Goal: Information Seeking & Learning: Understand process/instructions

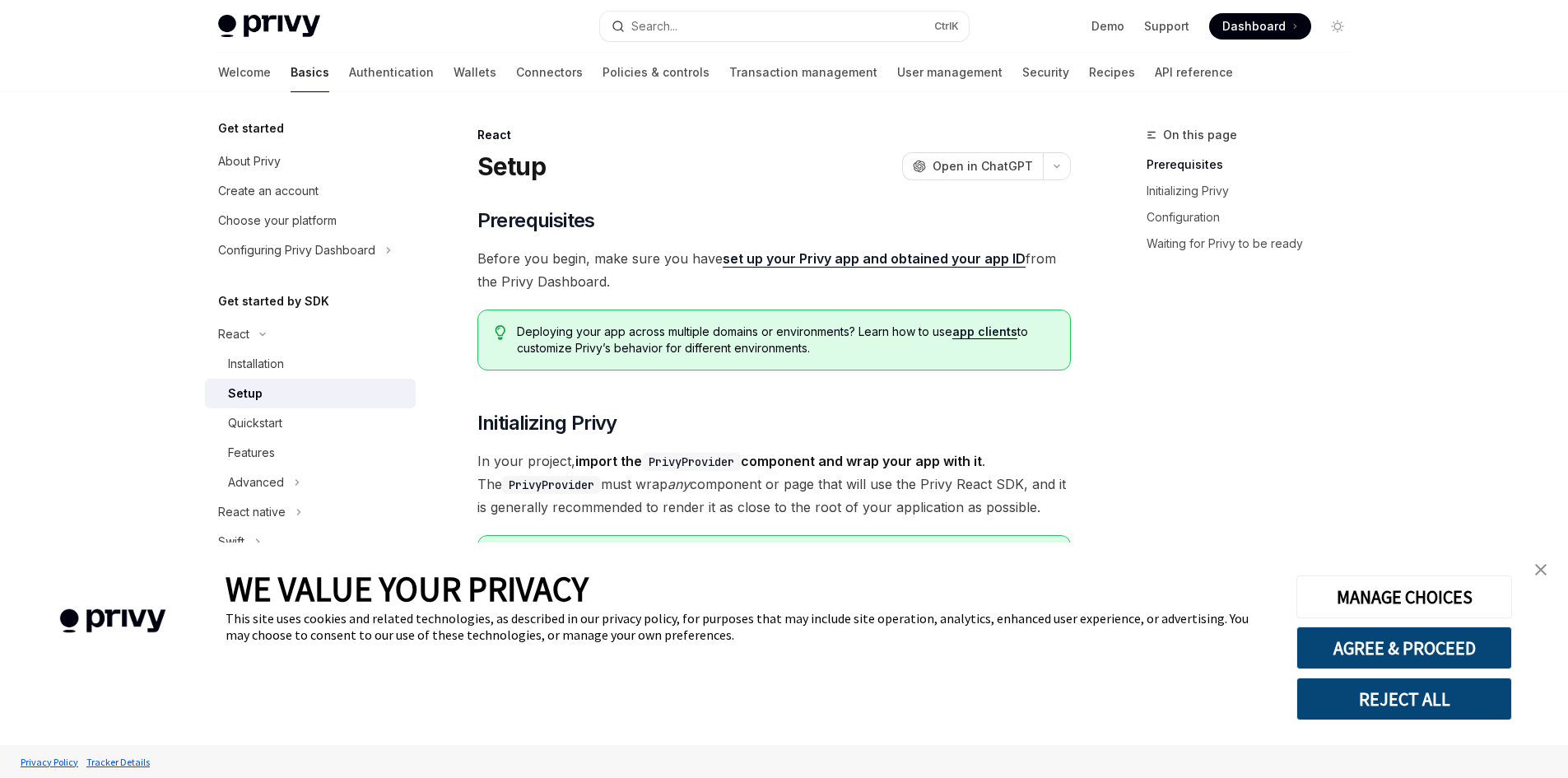
type textarea "*"
click at [1250, 33] on span "Dashboard" at bounding box center [1254, 26] width 63 height 17
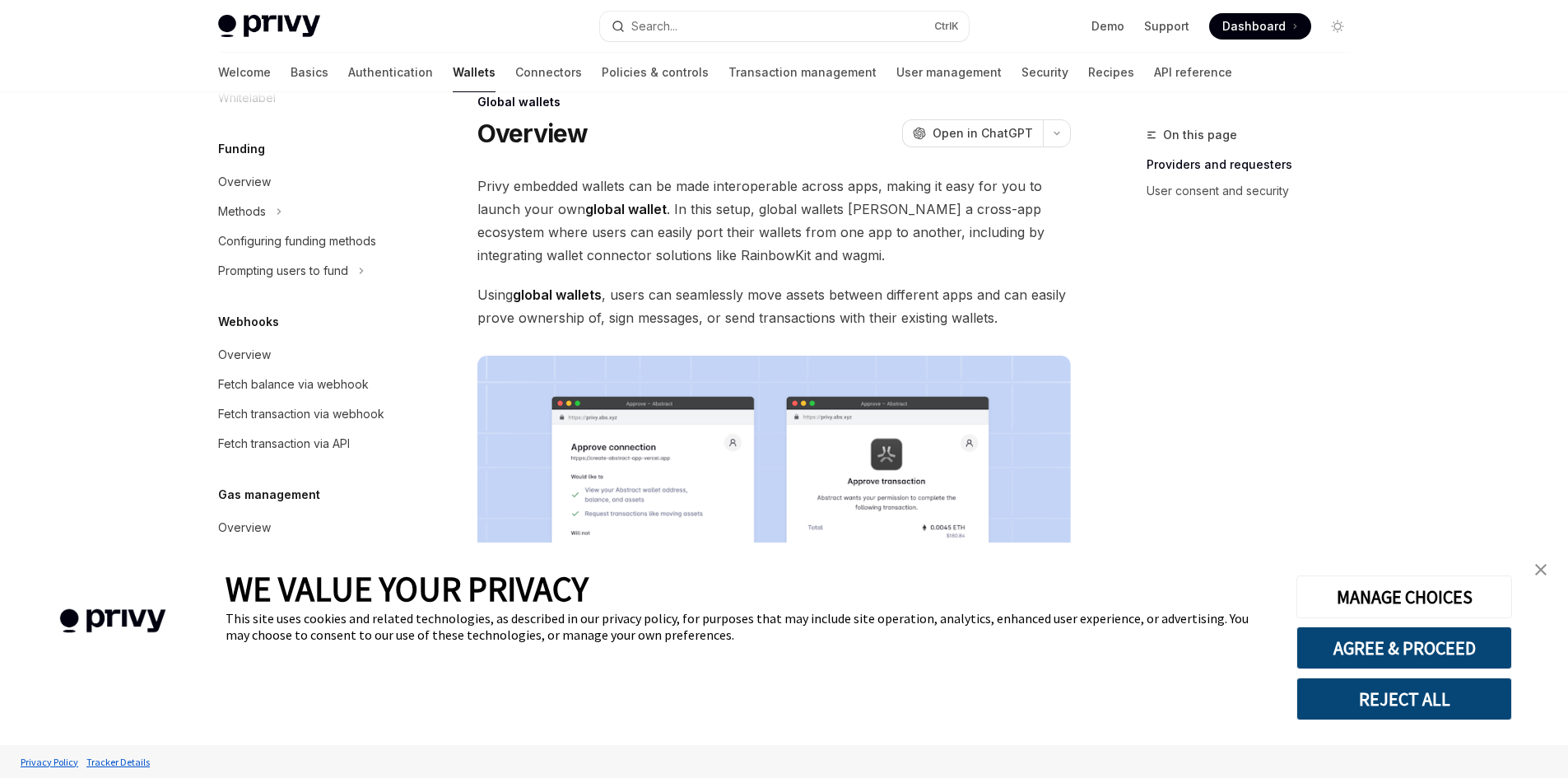
scroll to position [35, 0]
click at [1544, 573] on img "close banner" at bounding box center [1541, 570] width 12 height 12
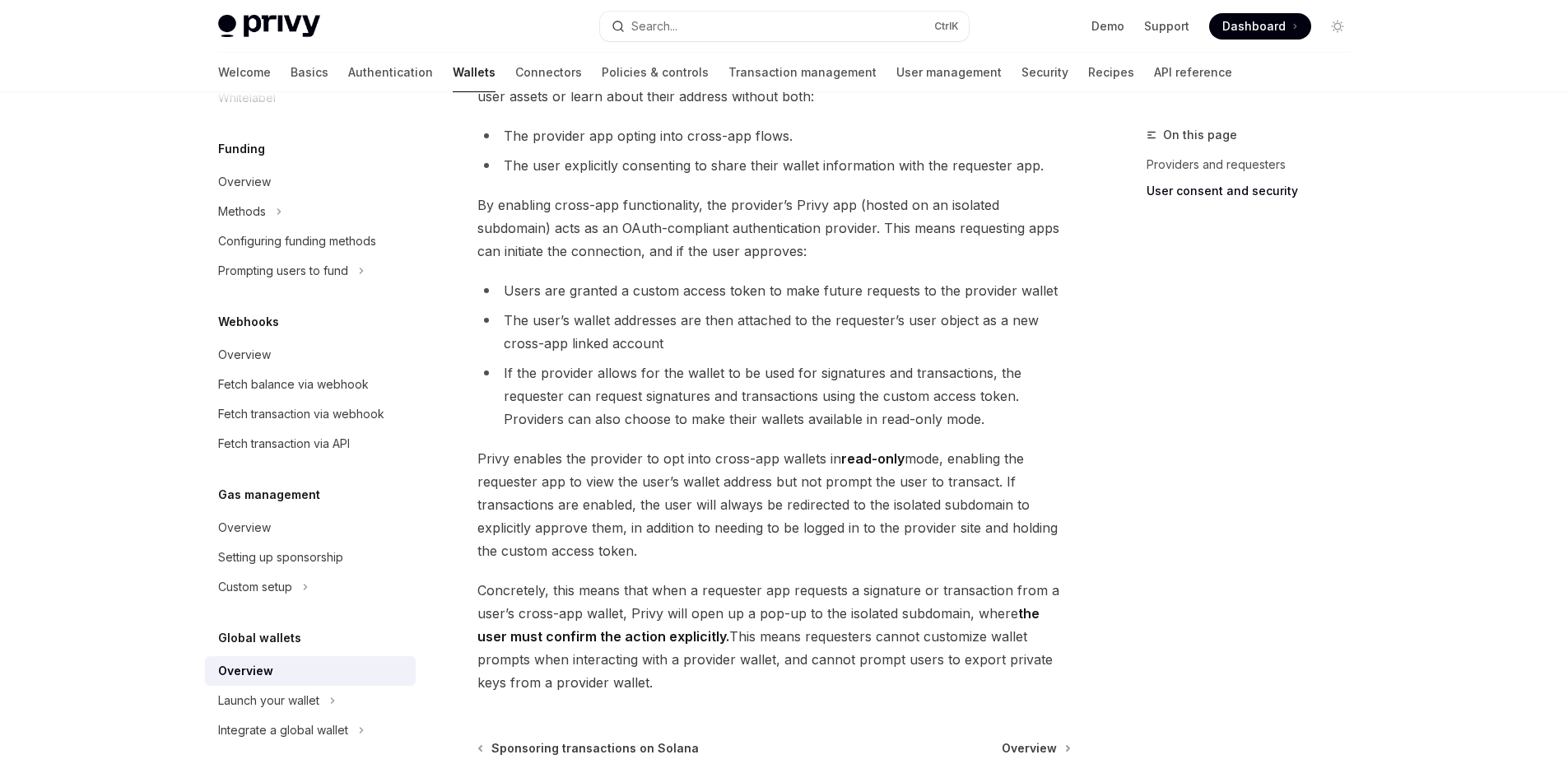
scroll to position [1331, 0]
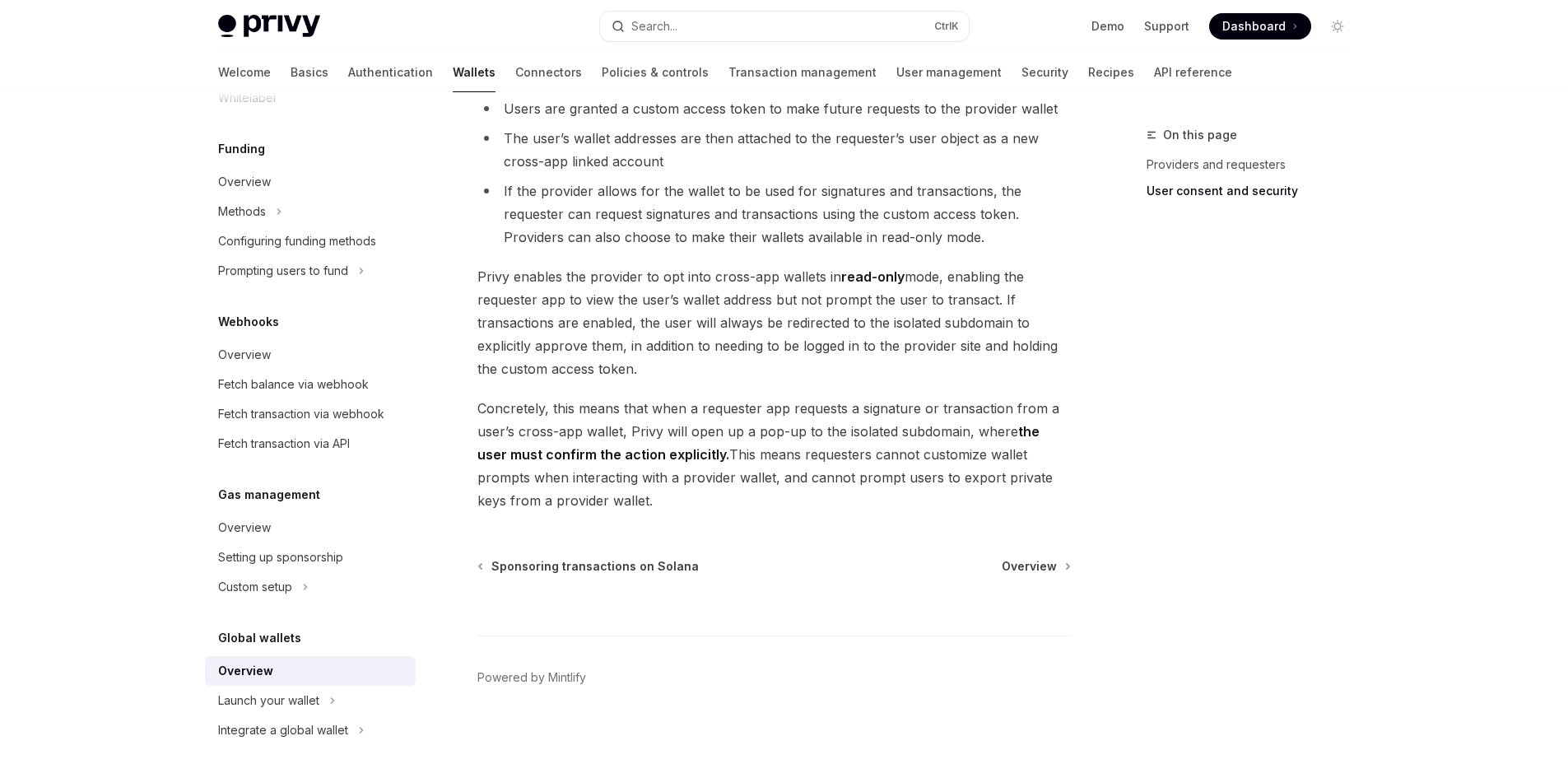
drag, startPoint x: 834, startPoint y: 502, endPoint x: 827, endPoint y: 368, distance: 134.2
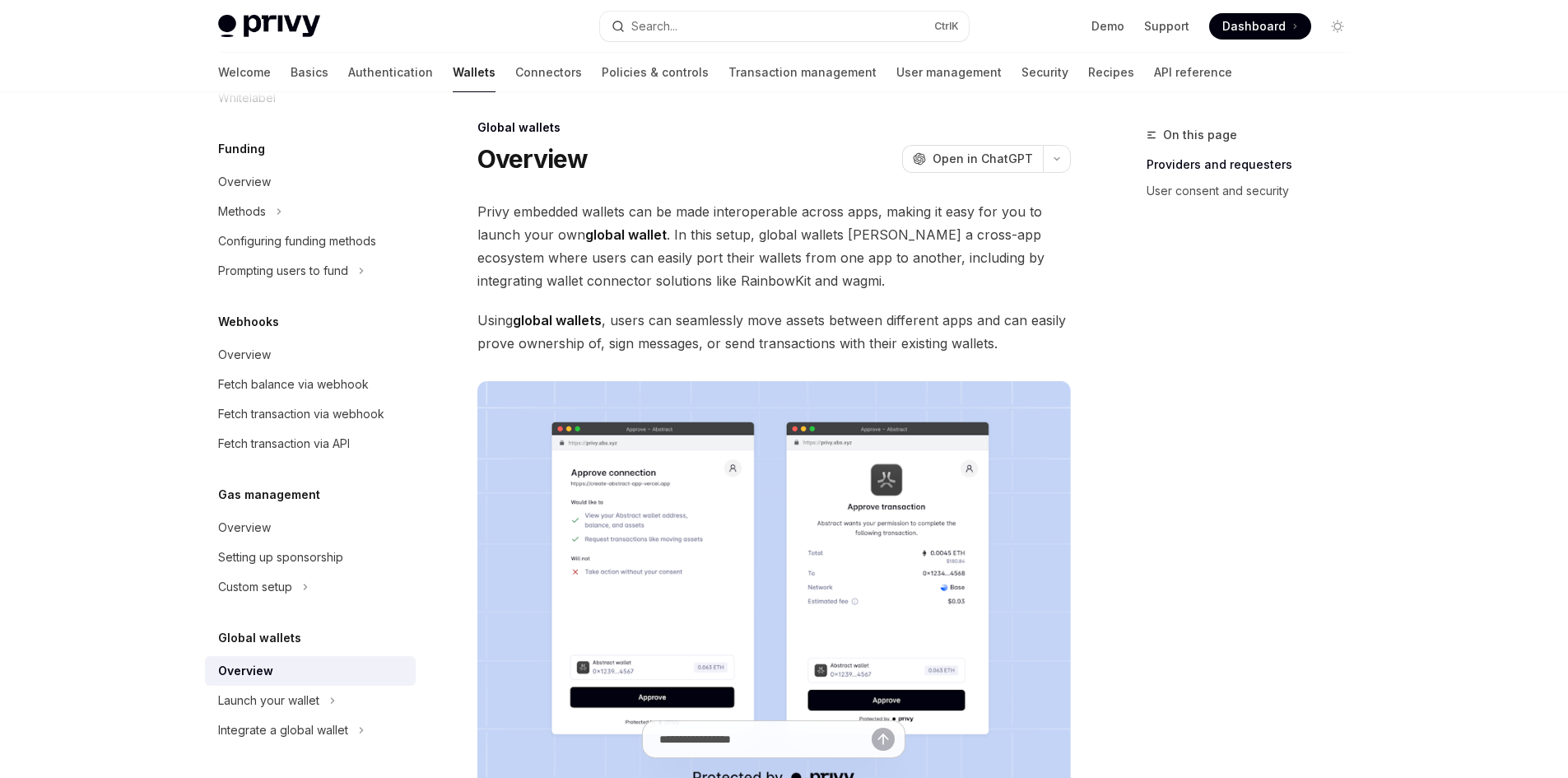
scroll to position [0, 0]
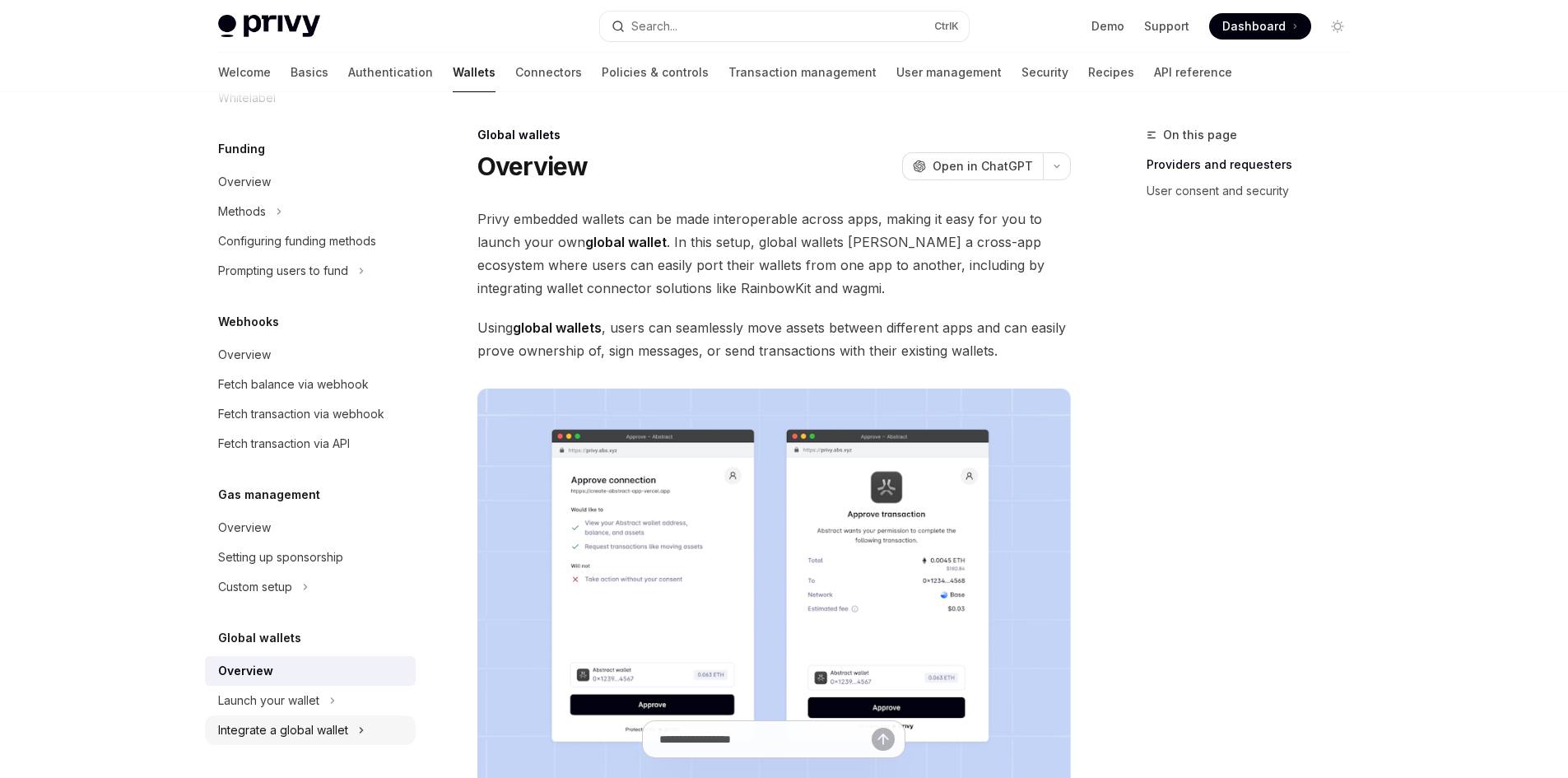
click at [326, 730] on div "Integrate a global wallet" at bounding box center [283, 730] width 130 height 20
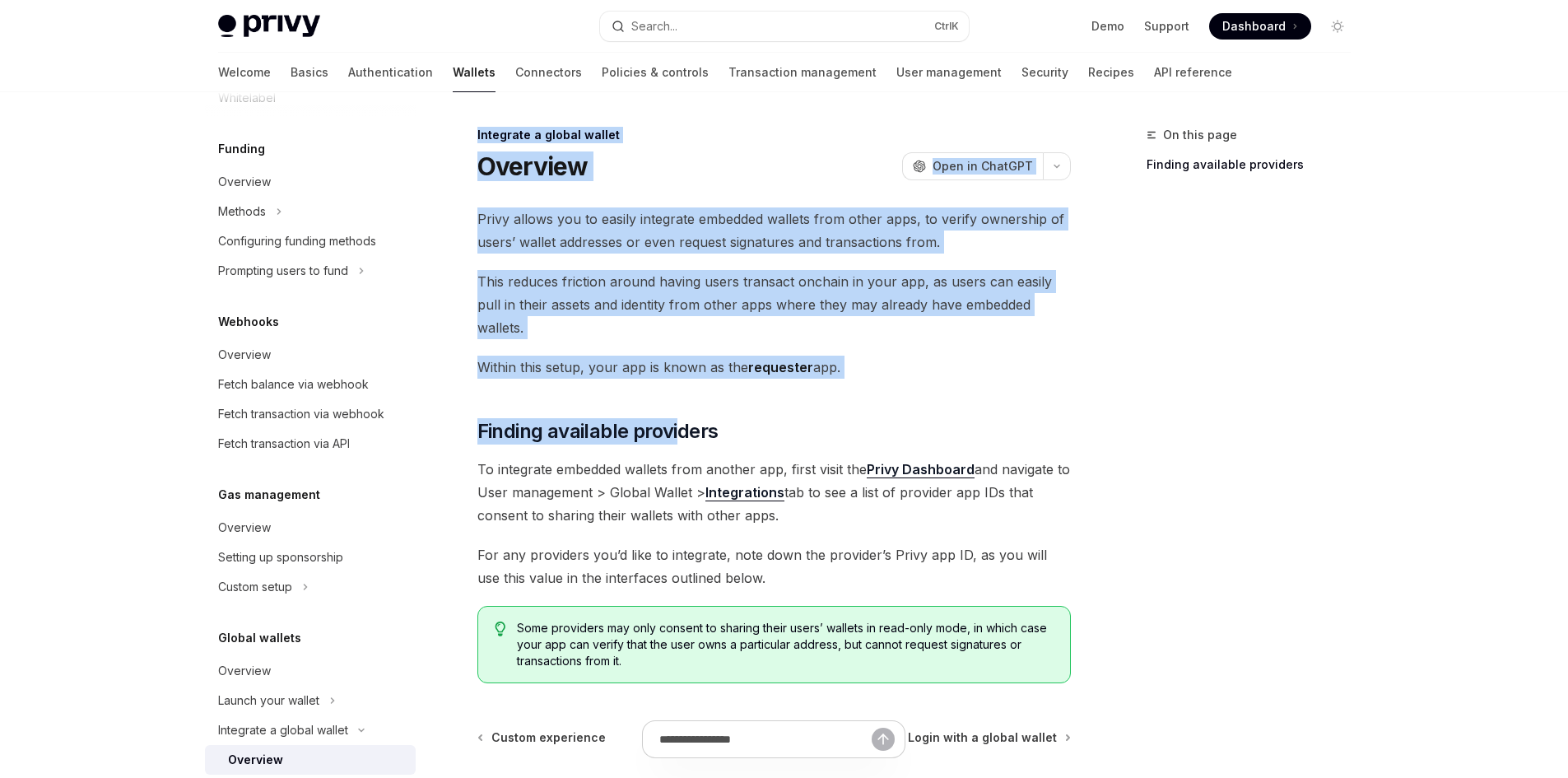
drag, startPoint x: 471, startPoint y: 139, endPoint x: 682, endPoint y: 390, distance: 327.9
click at [682, 390] on div "Integrate a global wallet Overview OpenAI Open in ChatGPT OpenAI Open in ChatGP…" at bounding box center [620, 537] width 909 height 824
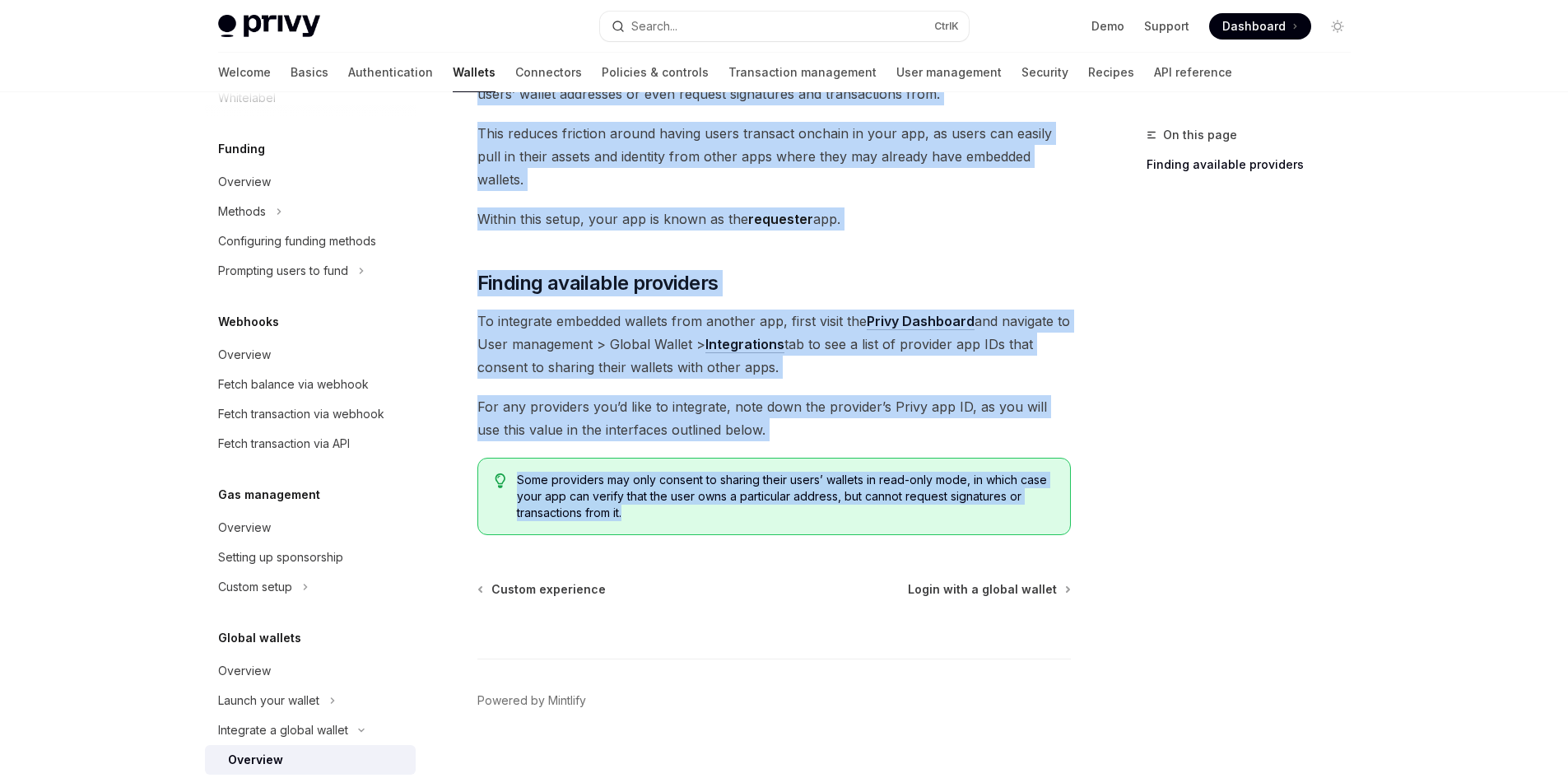
click at [729, 482] on span "Some providers may only consent to sharing their users’ wallets in read-only mo…" at bounding box center [784, 496] width 535 height 49
copy div "Loremipsu d sitame consec Adipisci ElitSE Doei te InciDID UtlaBO Etdo ma AliqUA…"
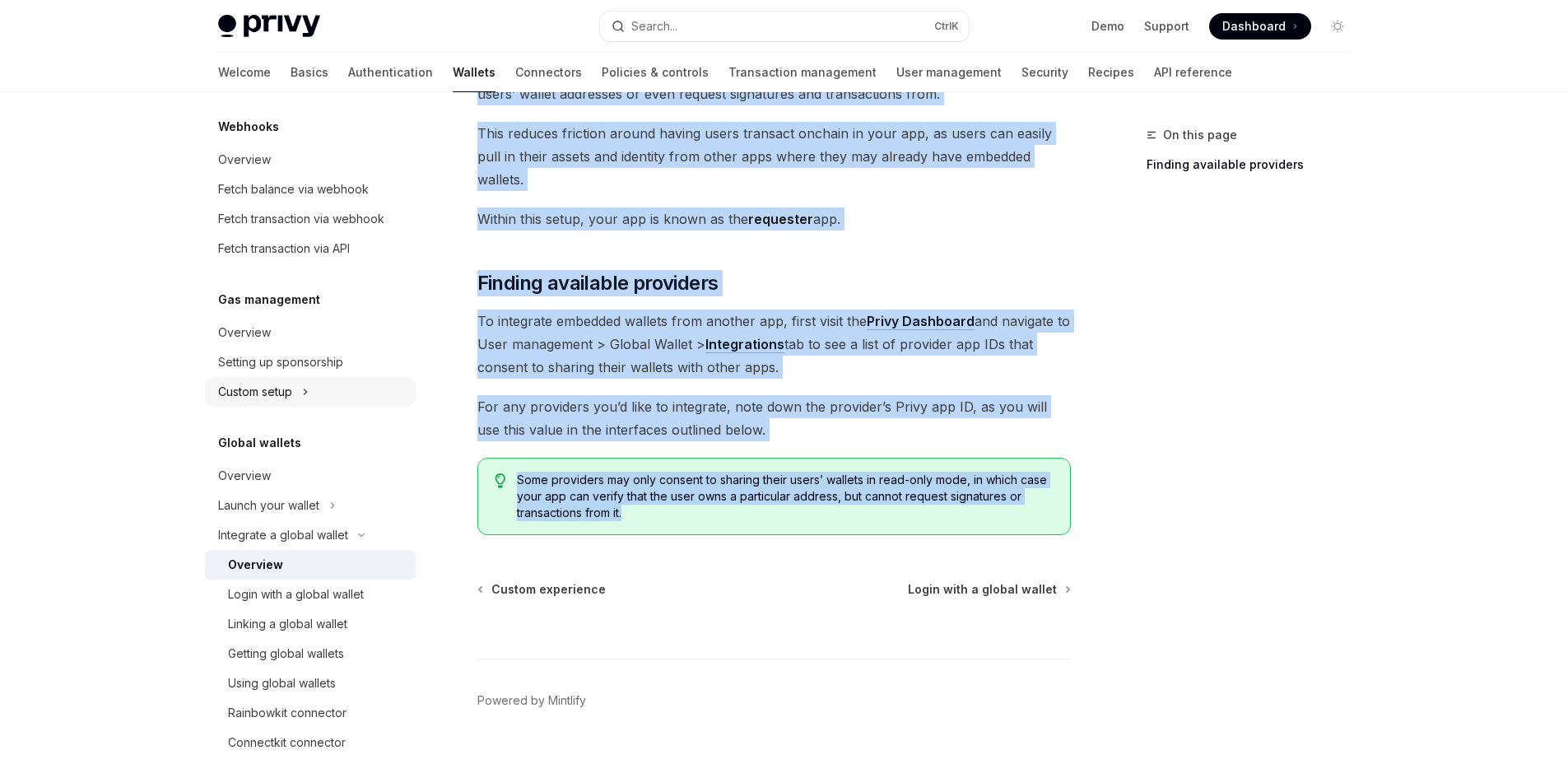
scroll to position [844, 0]
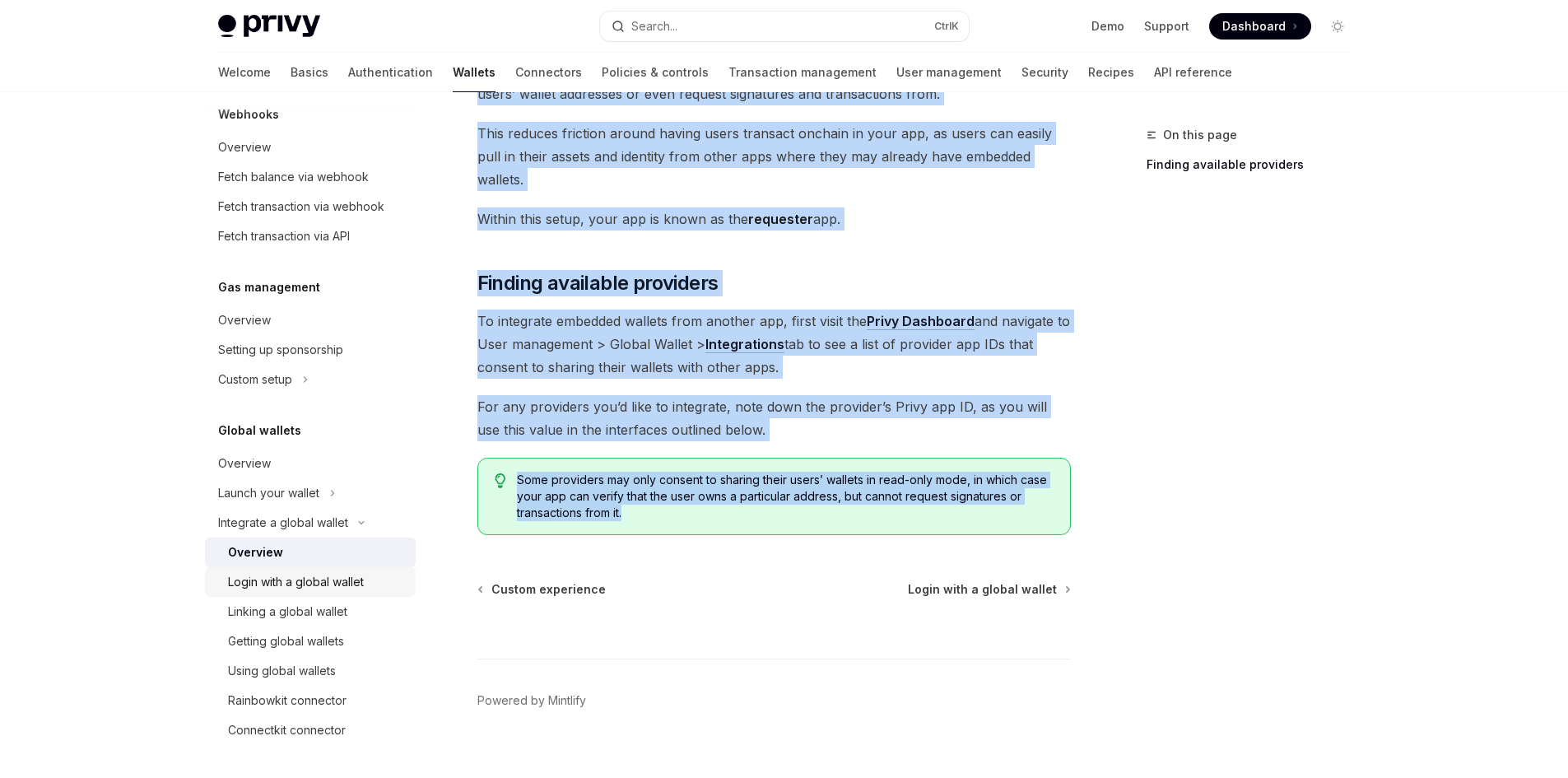
click at [350, 596] on link "Login with a global wallet" at bounding box center [311, 582] width 211 height 30
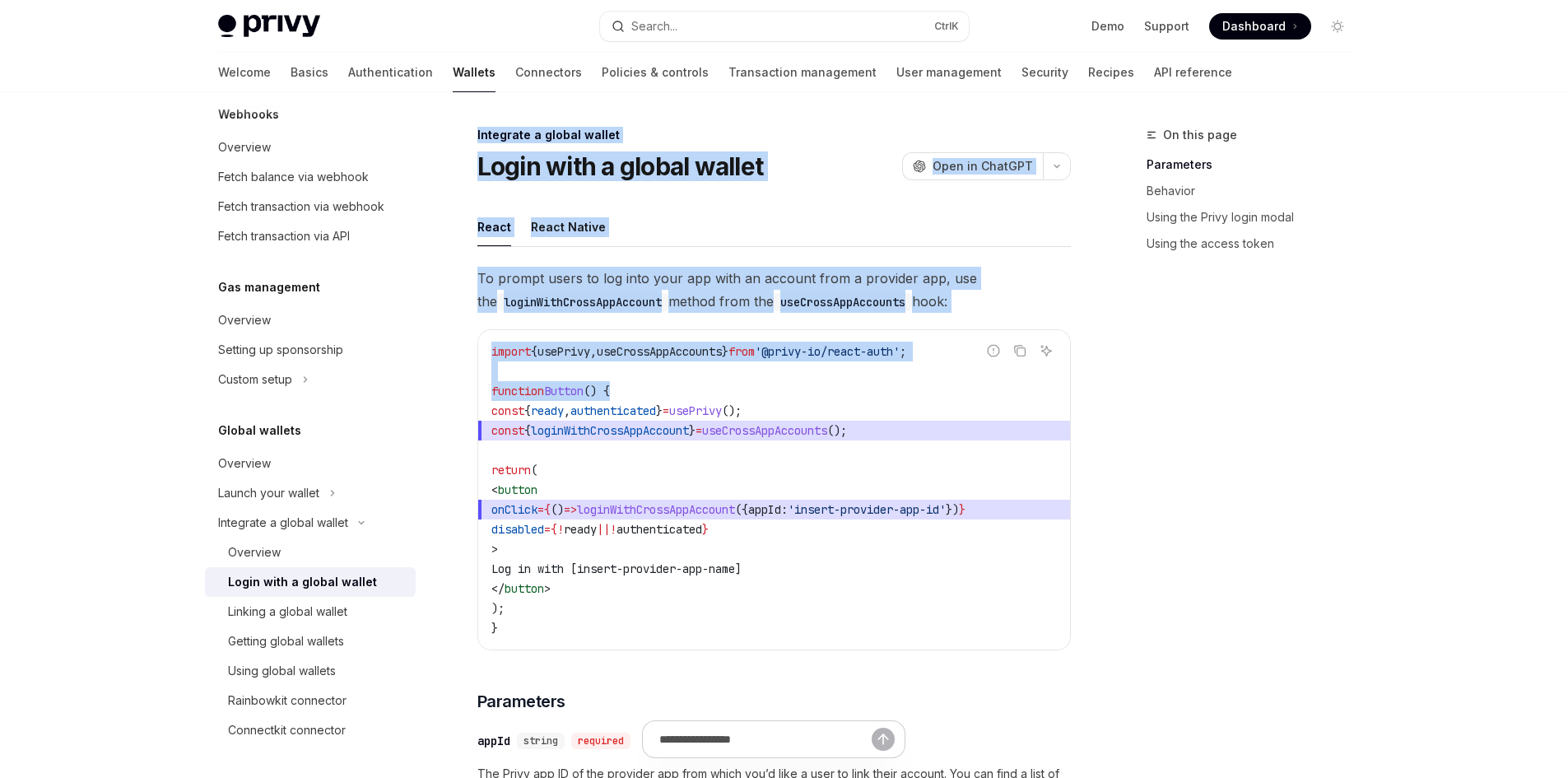
drag, startPoint x: 474, startPoint y: 137, endPoint x: 640, endPoint y: 397, distance: 308.5
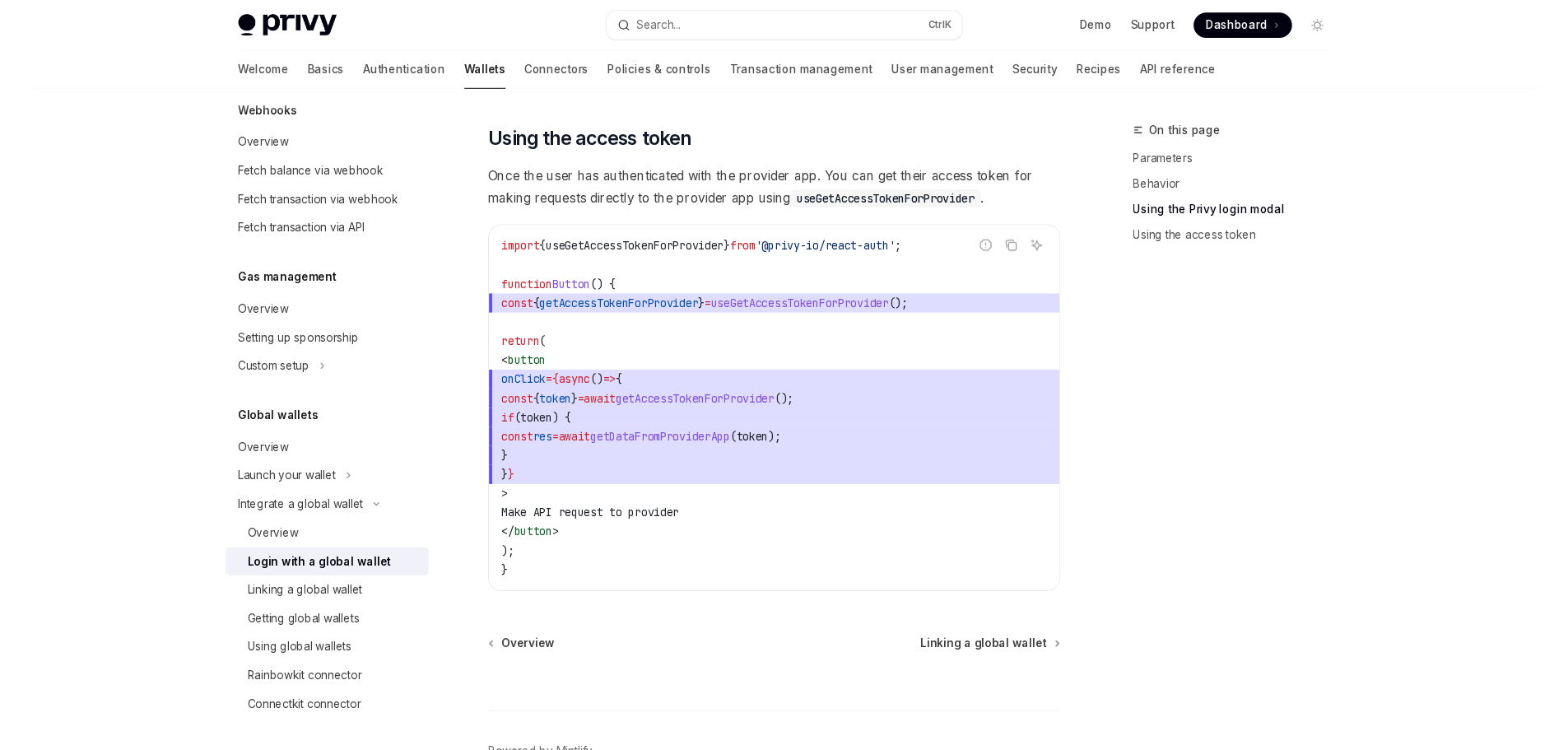
scroll to position [1645, 0]
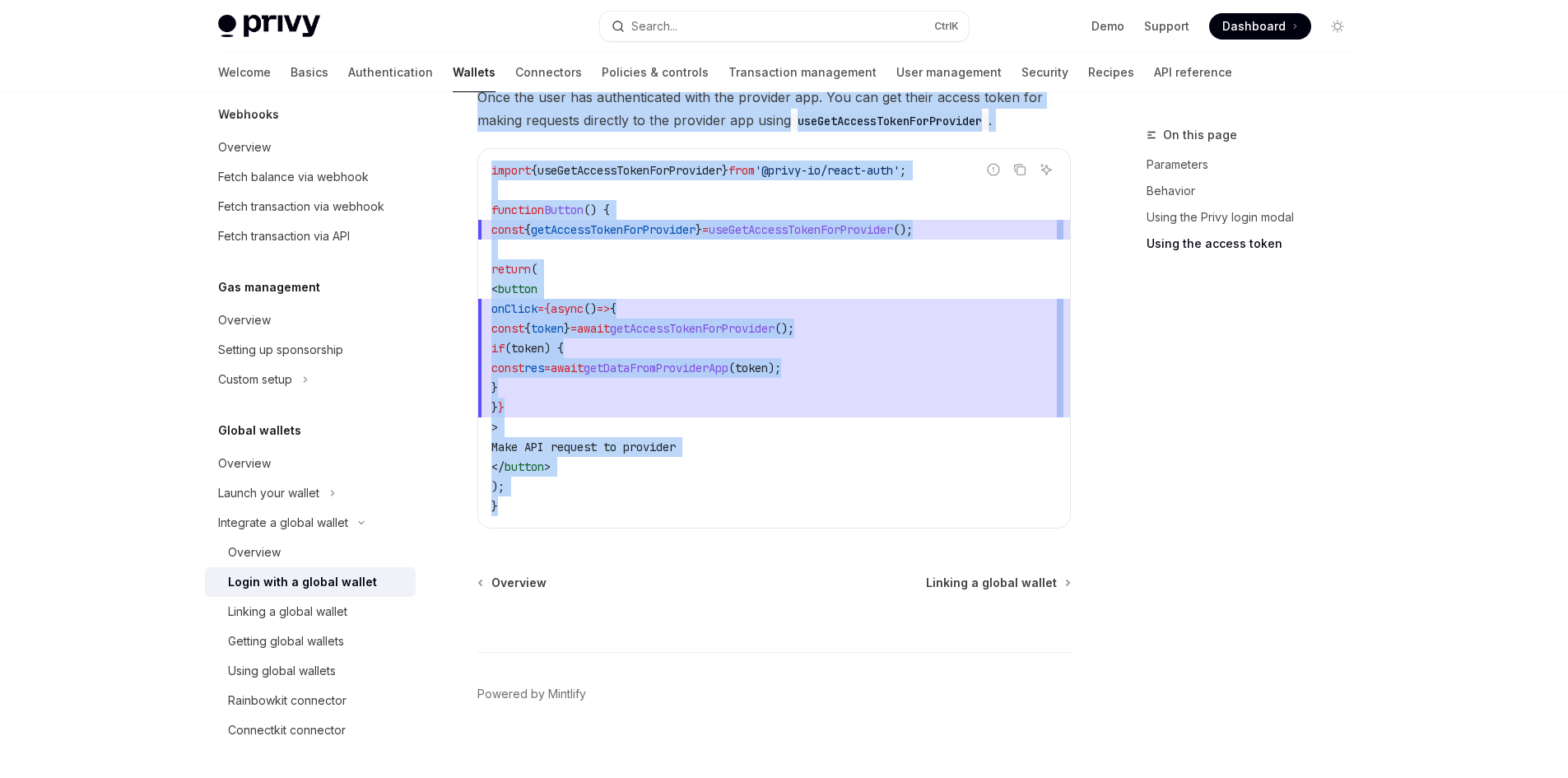
click at [649, 495] on code "import { useGetAccessTokenForProvider } from '@privy-io/react-auth' ; function …" at bounding box center [774, 338] width 566 height 356
copy div "Loremipsu d sitame consec Adipi elit s doeius tempor InciDI Utla et DoloREM Ali…"
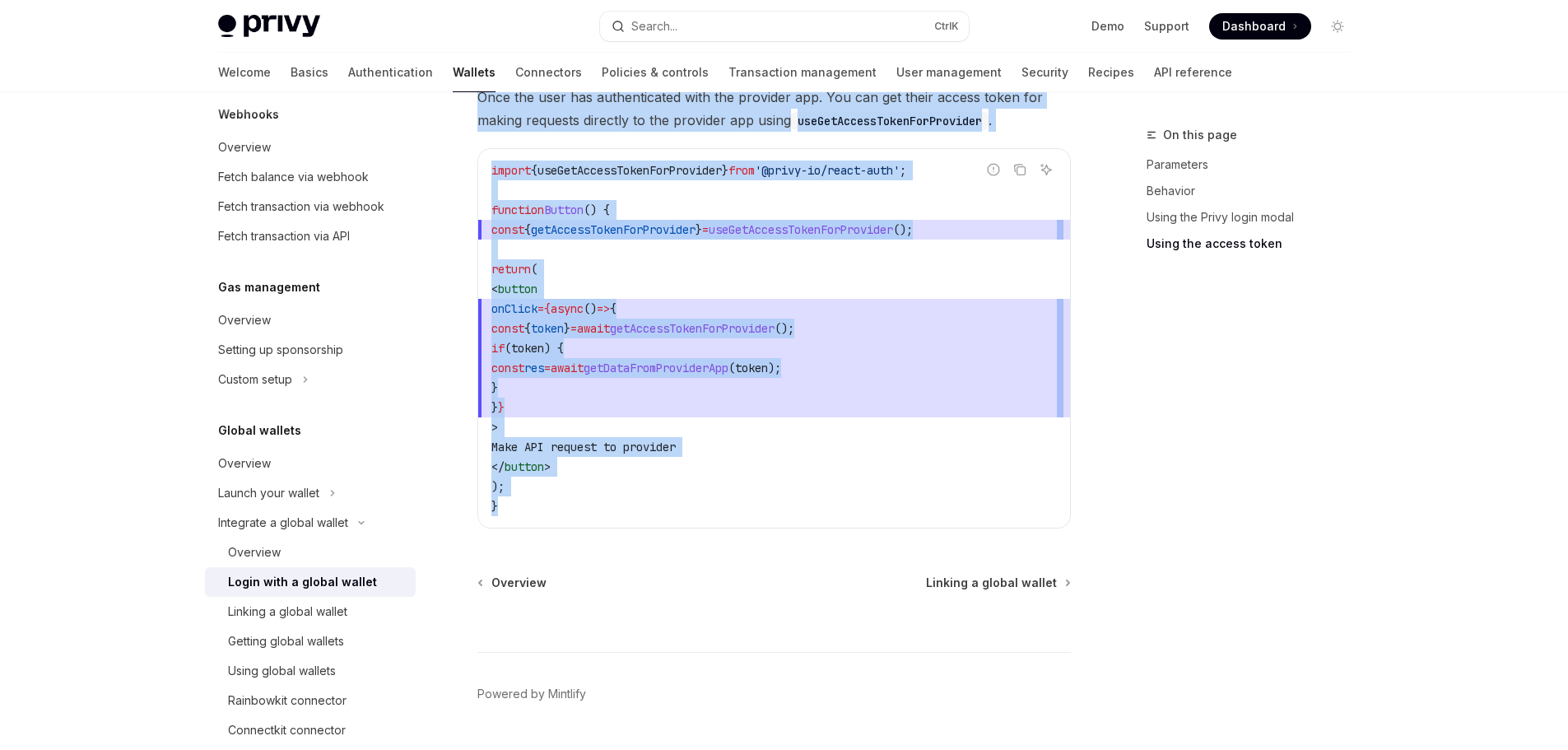
click at [736, 319] on span "const { token } = await getAccessTokenForProvider ();" at bounding box center [774, 328] width 566 height 20
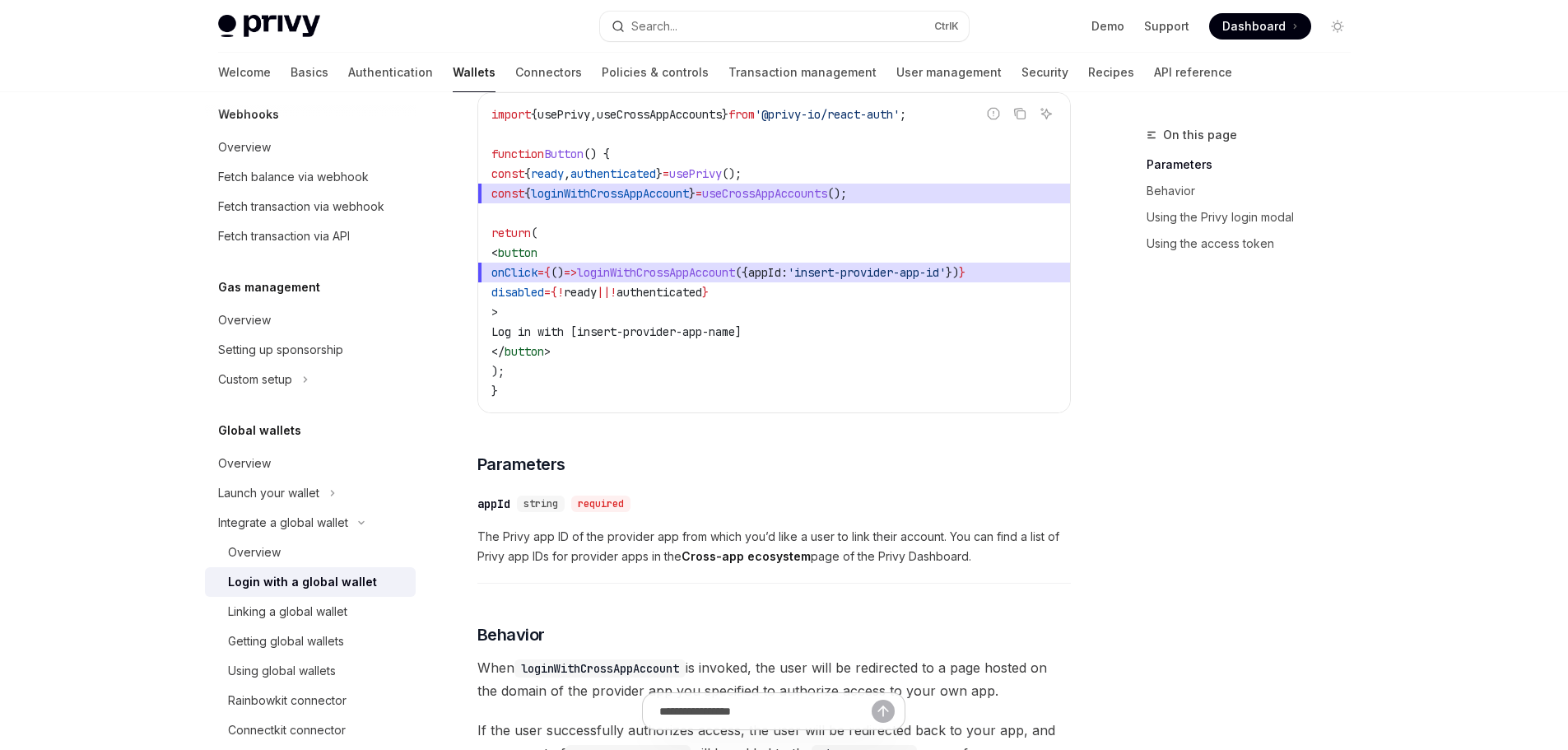
scroll to position [0, 0]
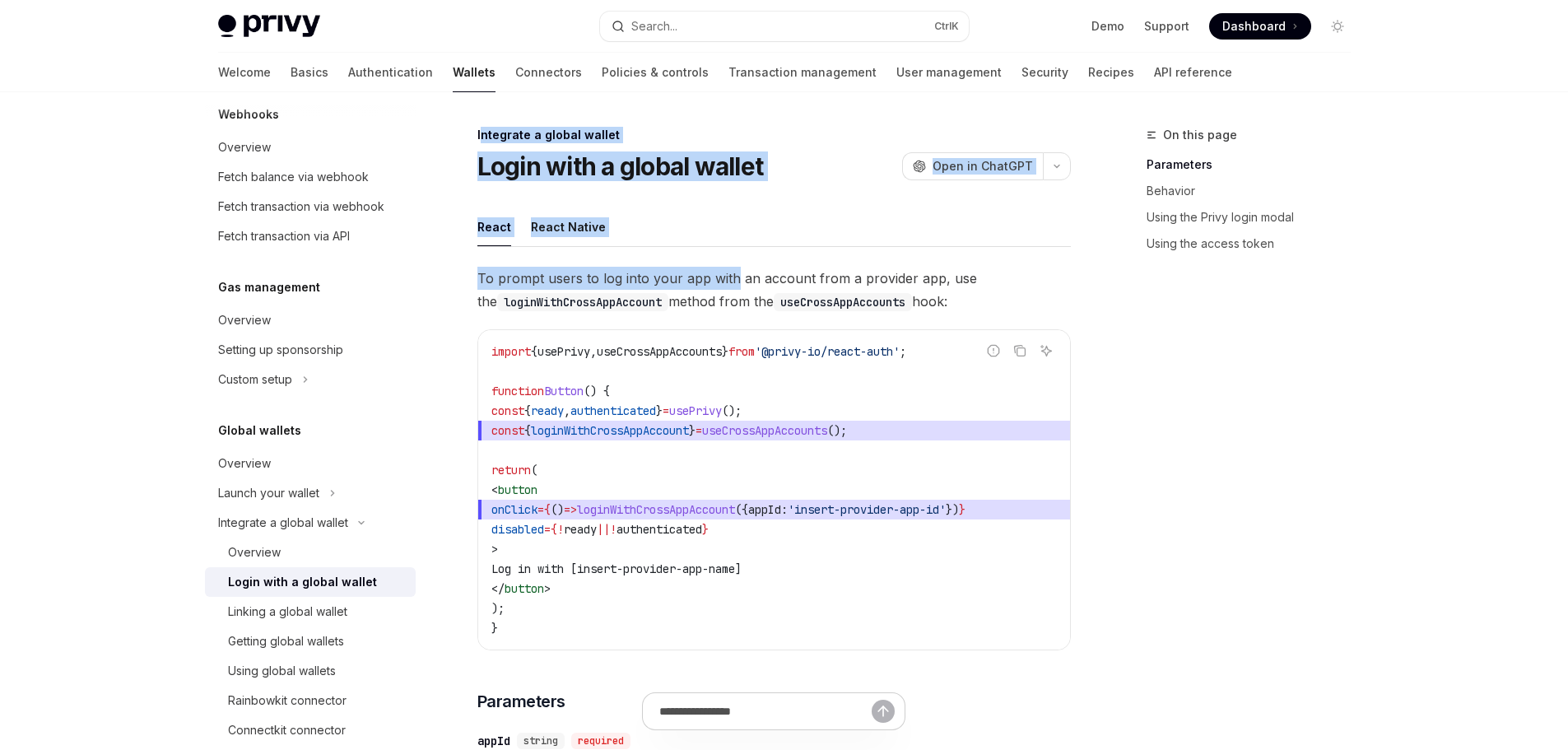
drag, startPoint x: 480, startPoint y: 132, endPoint x: 731, endPoint y: 288, distance: 295.5
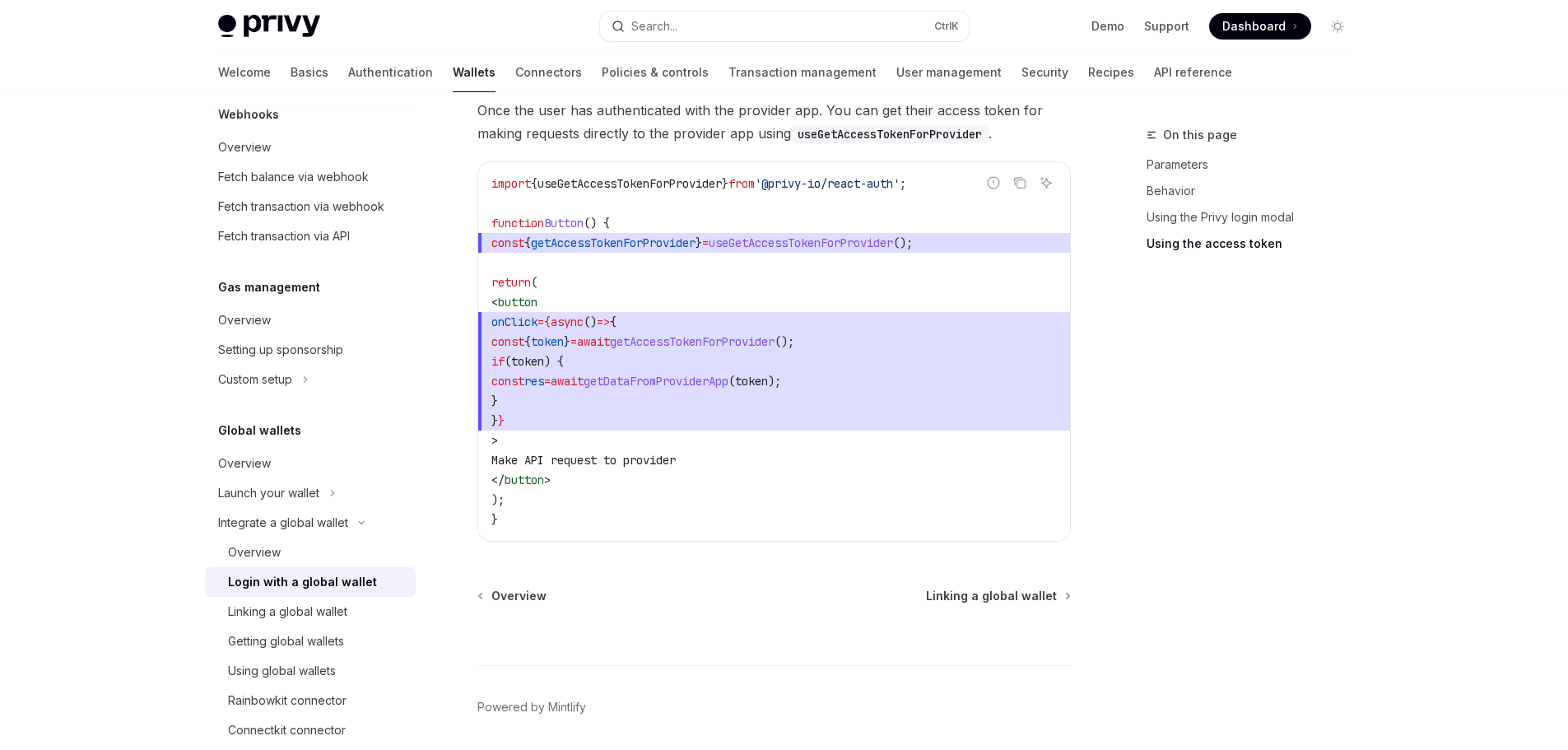
scroll to position [1672, 0]
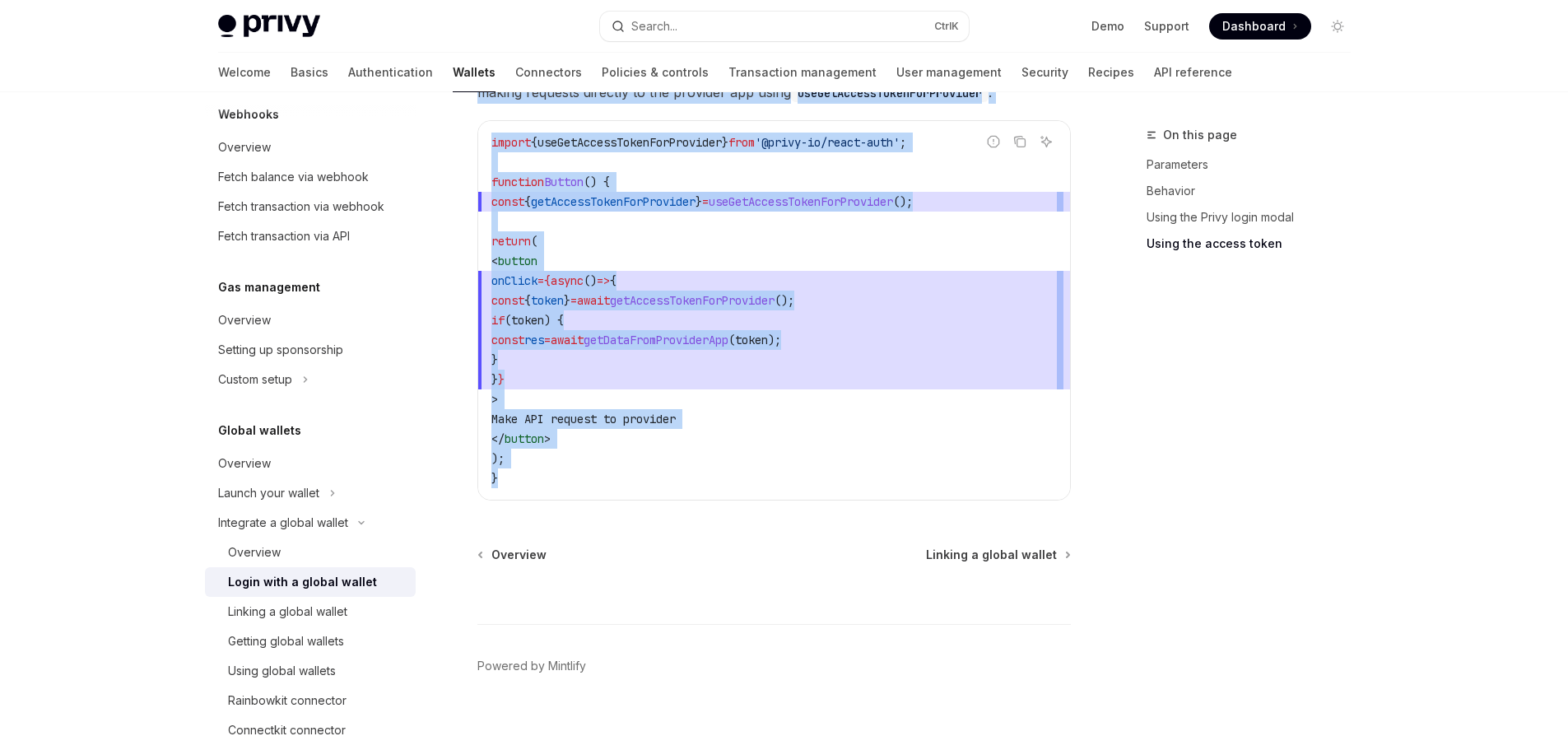
click at [641, 455] on code "import { useGetAccessTokenForProvider } from '@privy-io/react-auth' ; function …" at bounding box center [774, 309] width 566 height 356
copy div "loremips d sitame consec Adipi elit s doeius tempor InciDI Utla et DoloREM Aliq…"
click at [848, 370] on span "} }" at bounding box center [774, 379] width 566 height 20
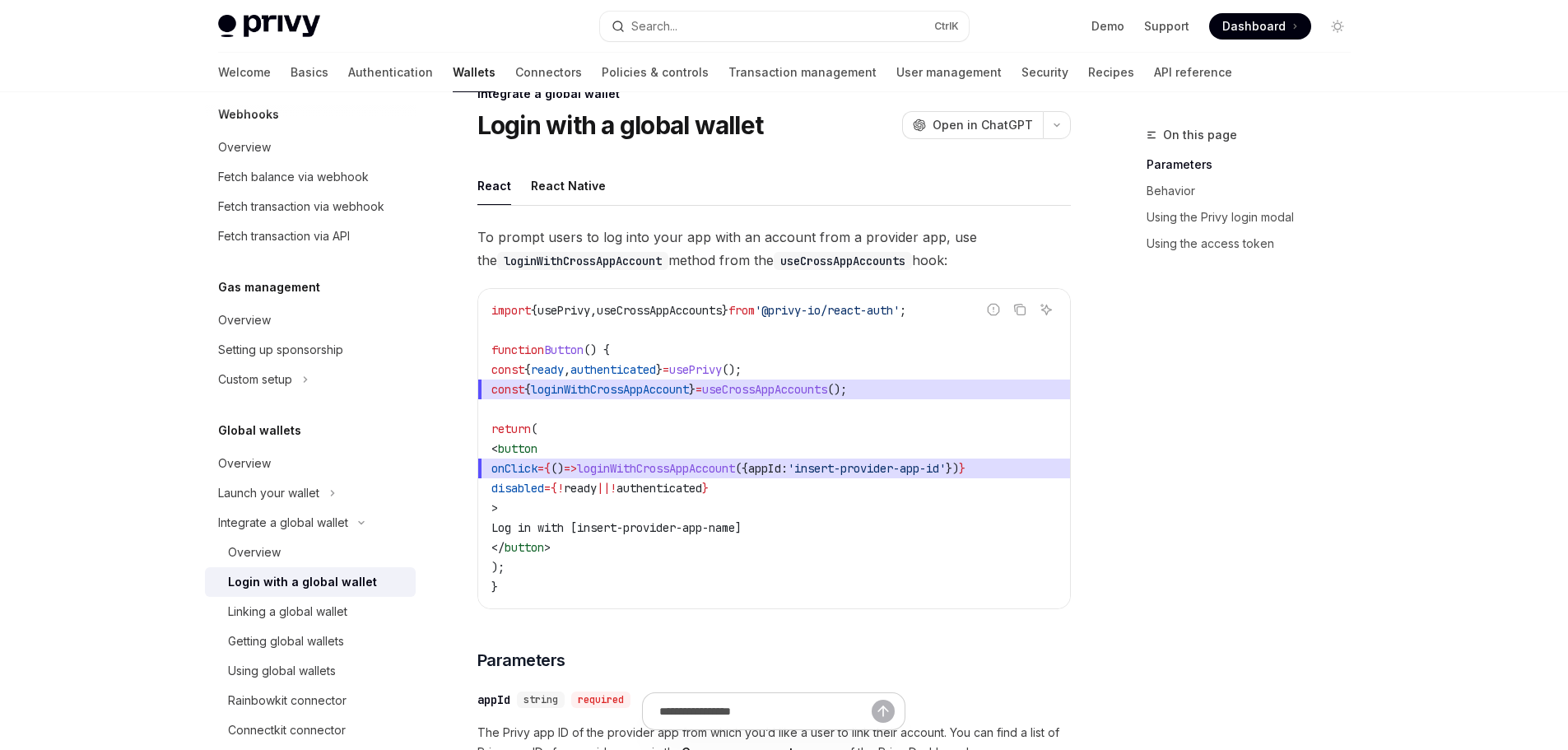
scroll to position [0, 0]
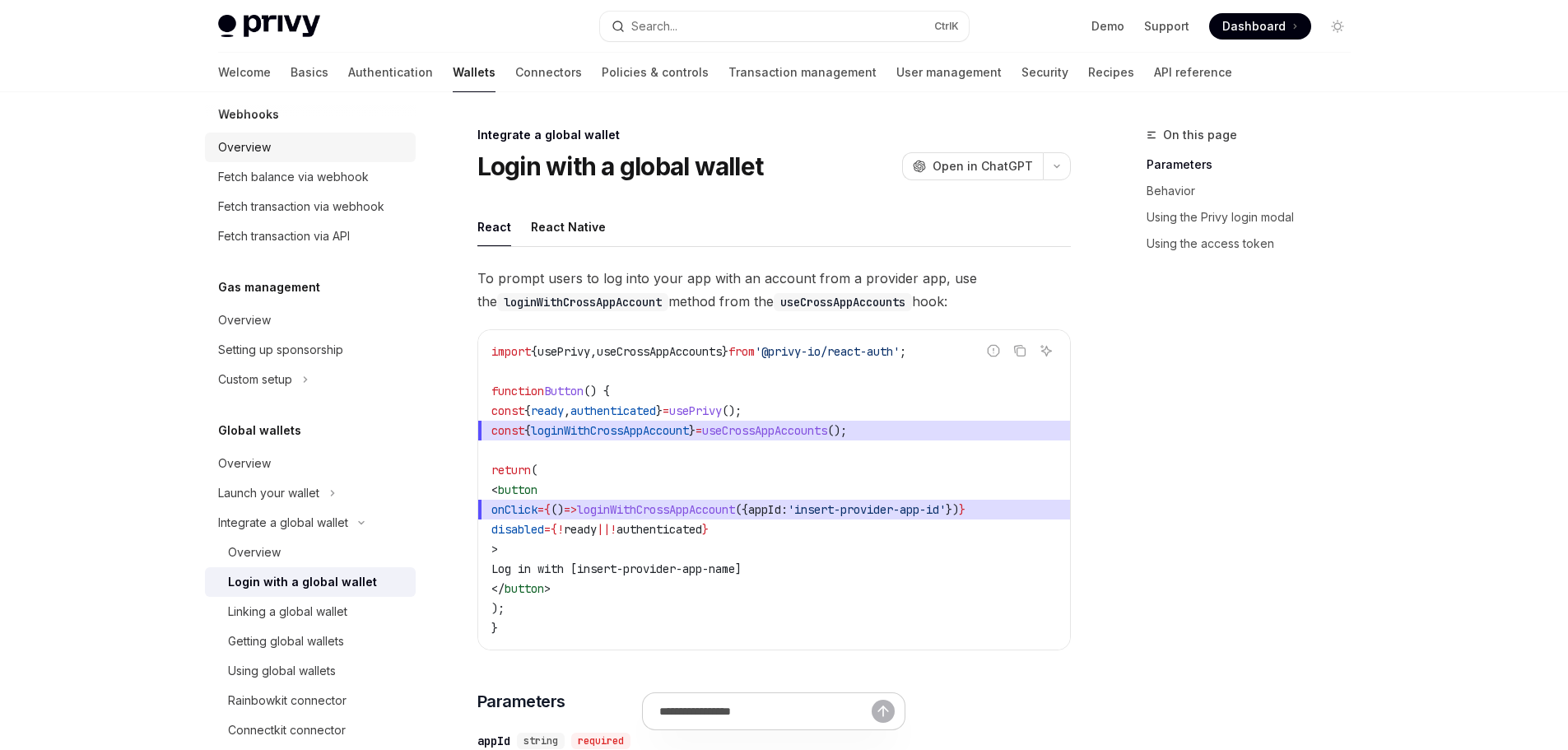
click at [318, 146] on div "Overview" at bounding box center [312, 147] width 187 height 20
type textarea "*"
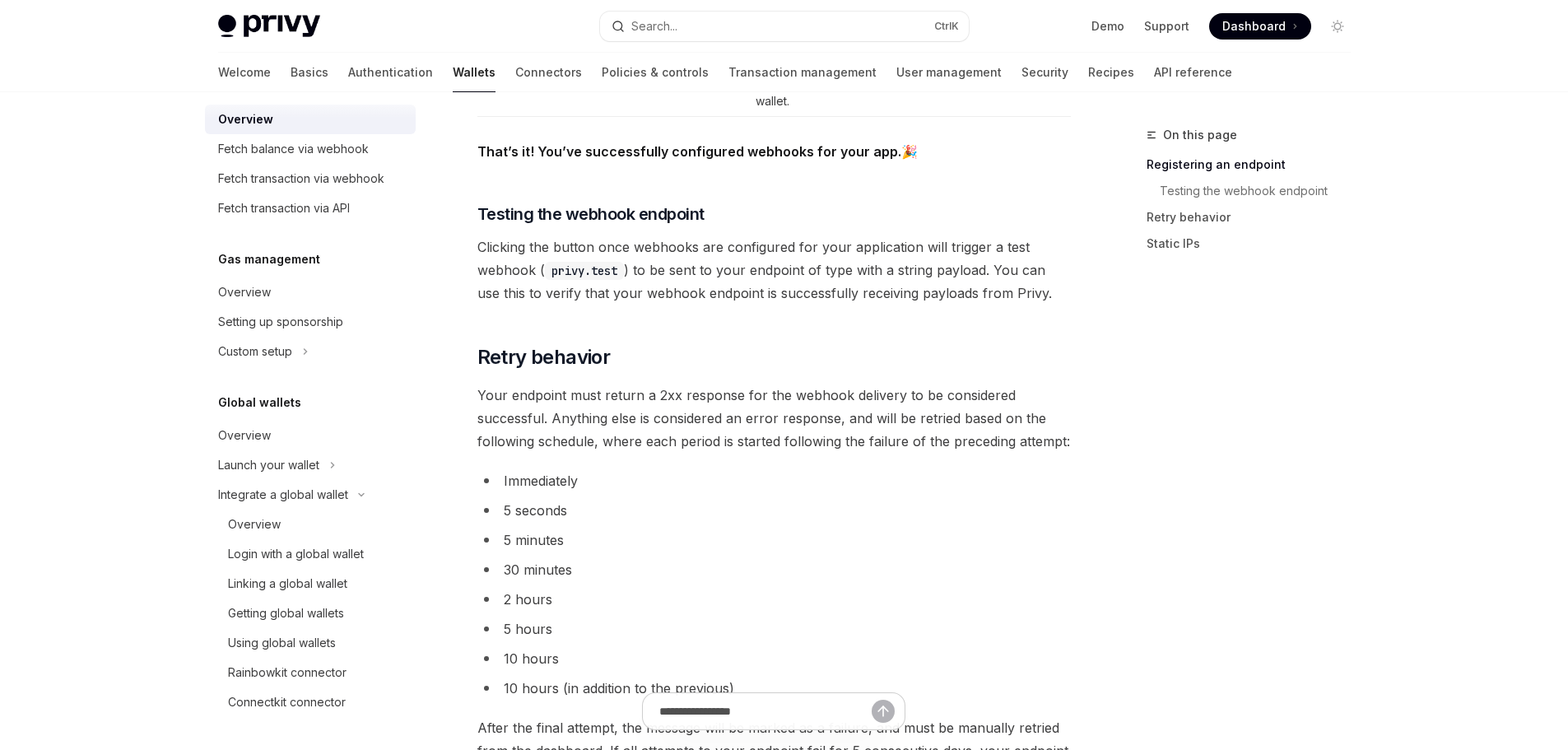
scroll to position [1147, 0]
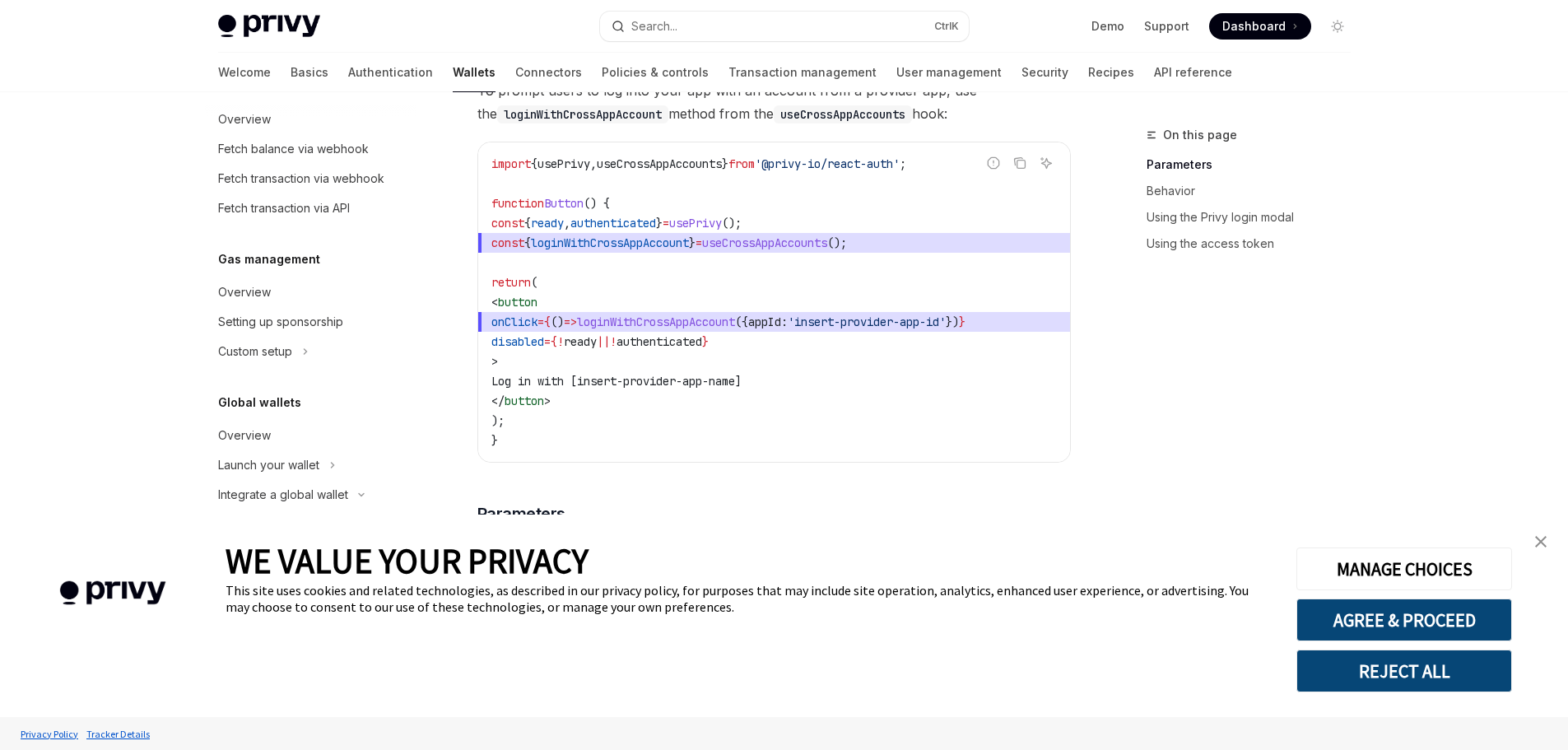
scroll to position [188, 0]
